Goal: Transaction & Acquisition: Purchase product/service

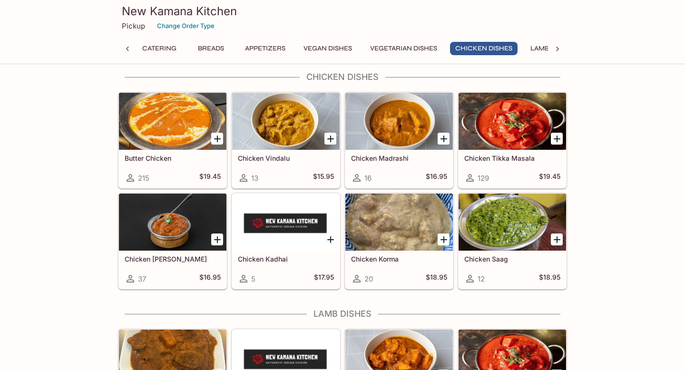
scroll to position [1698, 0]
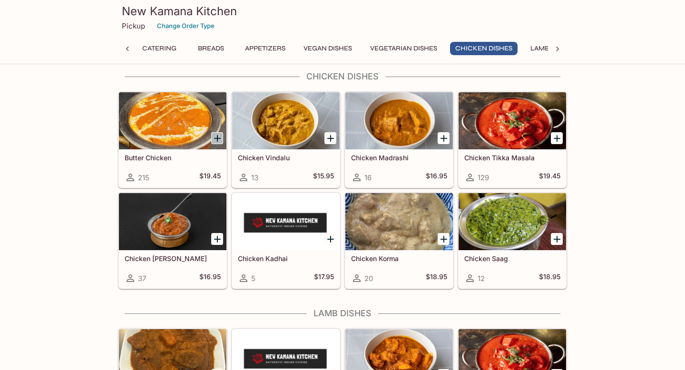
click at [216, 138] on icon "Add Butter Chicken" at bounding box center [217, 138] width 7 height 7
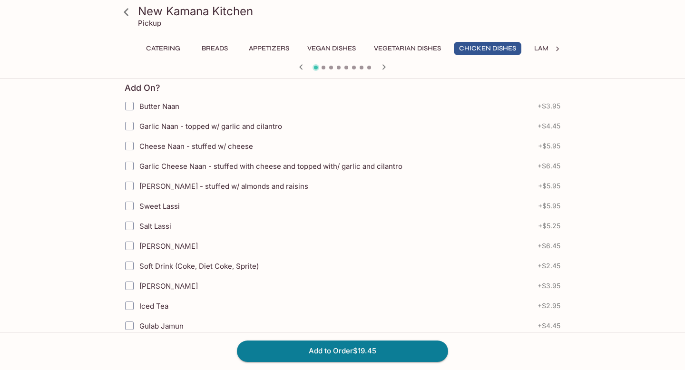
scroll to position [209, 0]
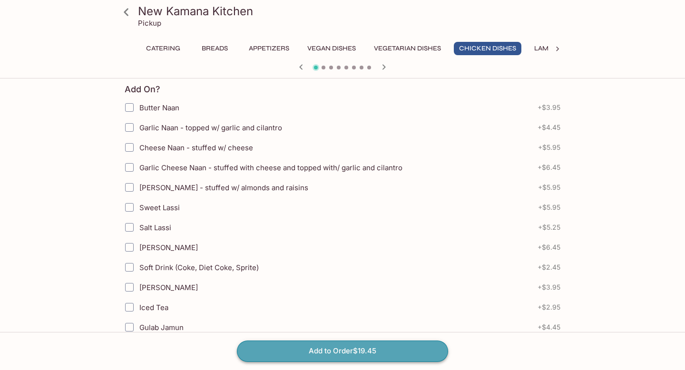
click at [382, 346] on button "Add to Order $19.45" at bounding box center [342, 351] width 211 height 21
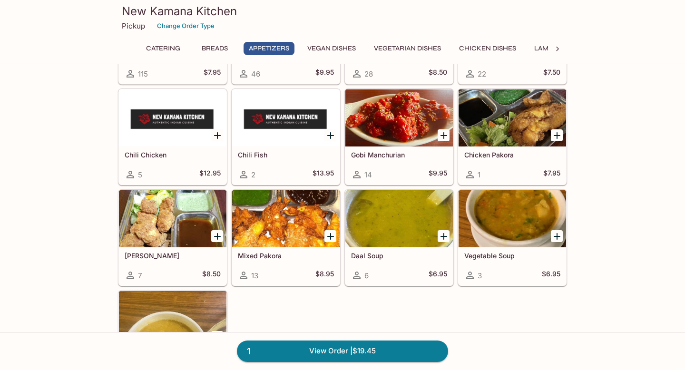
scroll to position [687, 0]
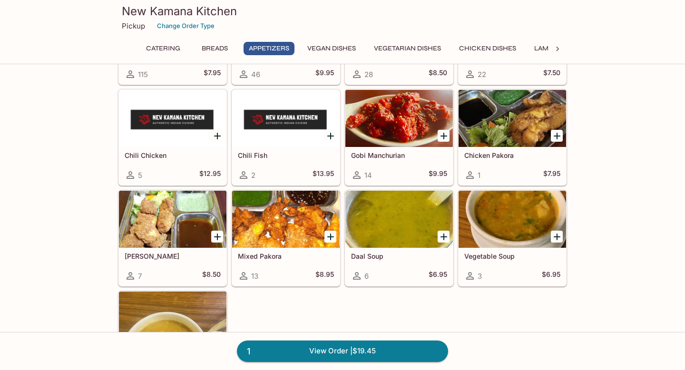
click at [333, 237] on icon "Add Mixed Pakora" at bounding box center [330, 237] width 7 height 7
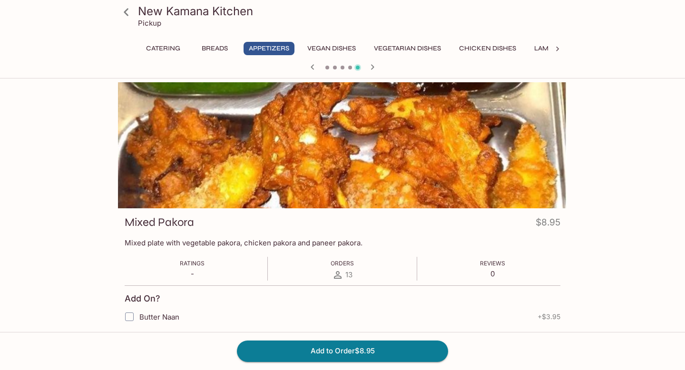
scroll to position [114, 0]
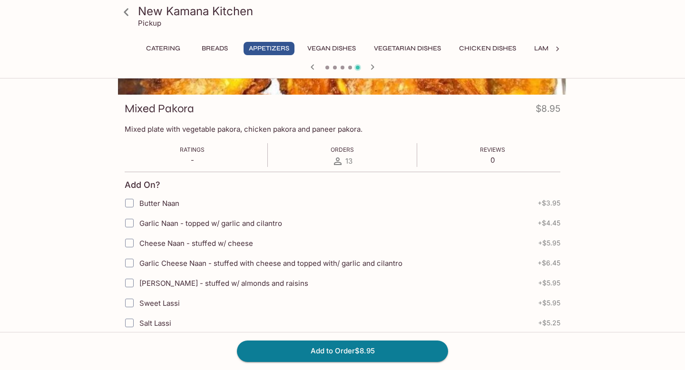
click at [129, 202] on input "Butter Naan" at bounding box center [129, 203] width 19 height 19
checkbox input "true"
click at [129, 242] on input "Cheese Naan - stuffed w/ cheese" at bounding box center [129, 243] width 19 height 19
checkbox input "true"
click at [330, 349] on button "Add to Order $18.85" at bounding box center [342, 351] width 211 height 21
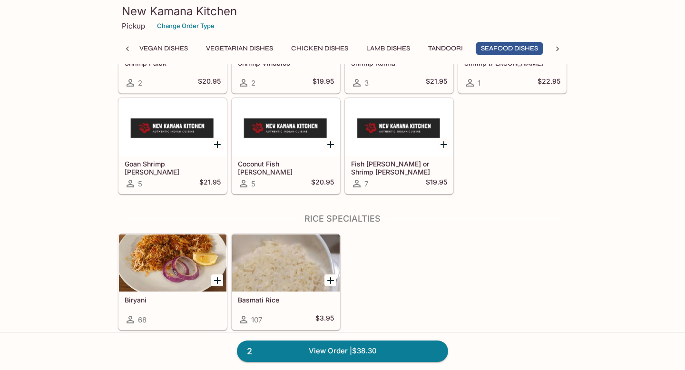
scroll to position [0, 168]
click at [325, 283] on button "Add Basmati Rice" at bounding box center [331, 281] width 12 height 12
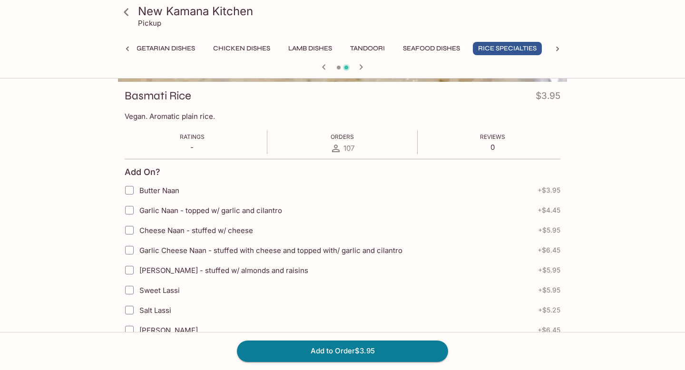
scroll to position [191, 0]
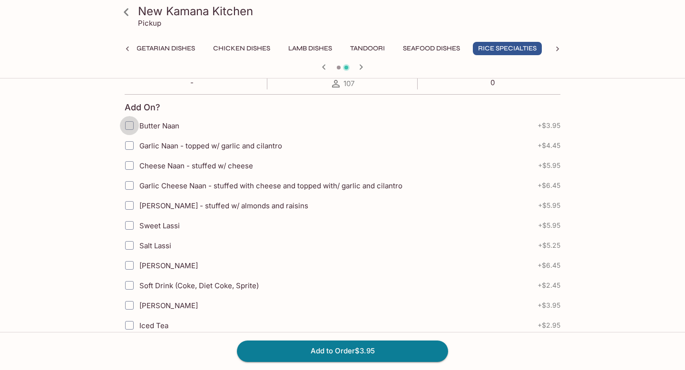
click at [128, 126] on input "Butter Naan" at bounding box center [129, 125] width 19 height 19
checkbox input "true"
click at [129, 166] on input "Cheese Naan - stuffed w/ cheese" at bounding box center [129, 165] width 19 height 19
checkbox input "true"
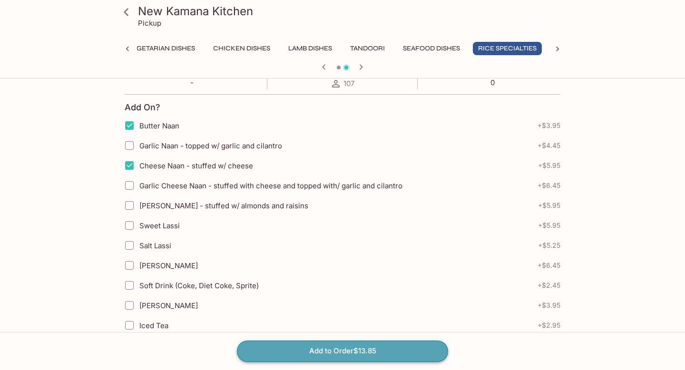
click at [365, 357] on button "Add to Order $13.85" at bounding box center [342, 351] width 211 height 21
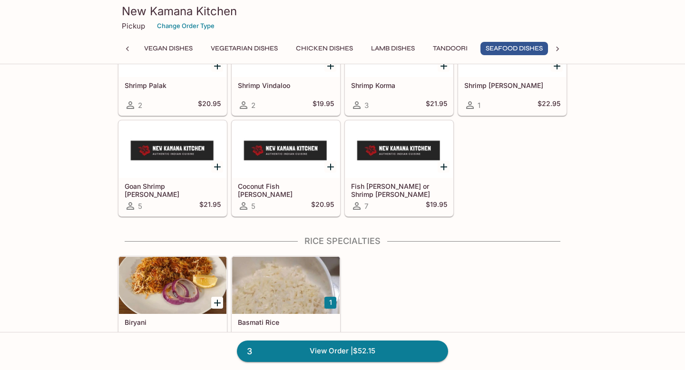
scroll to position [2564, 0]
